Goal: Information Seeking & Learning: Learn about a topic

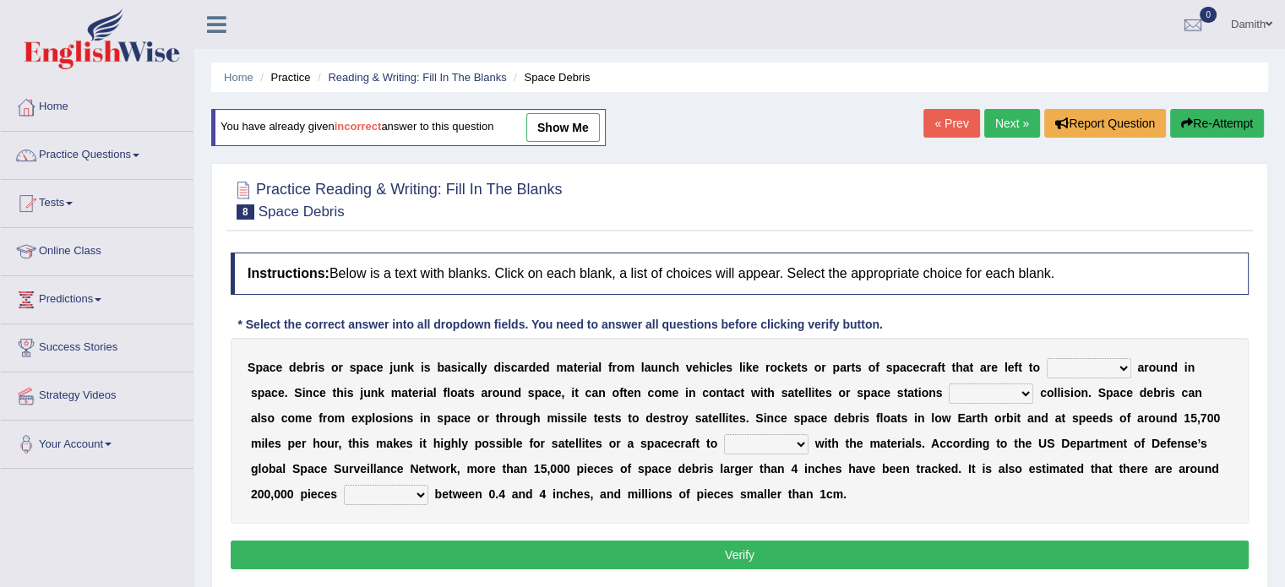
click at [1113, 365] on select "twist center roam loll" at bounding box center [1089, 368] width 84 height 20
select select "center"
click at [1047, 358] on select "twist center roam loll" at bounding box center [1089, 368] width 84 height 20
click at [1024, 392] on select "risks risk risked risking" at bounding box center [991, 394] width 84 height 20
select select "risking"
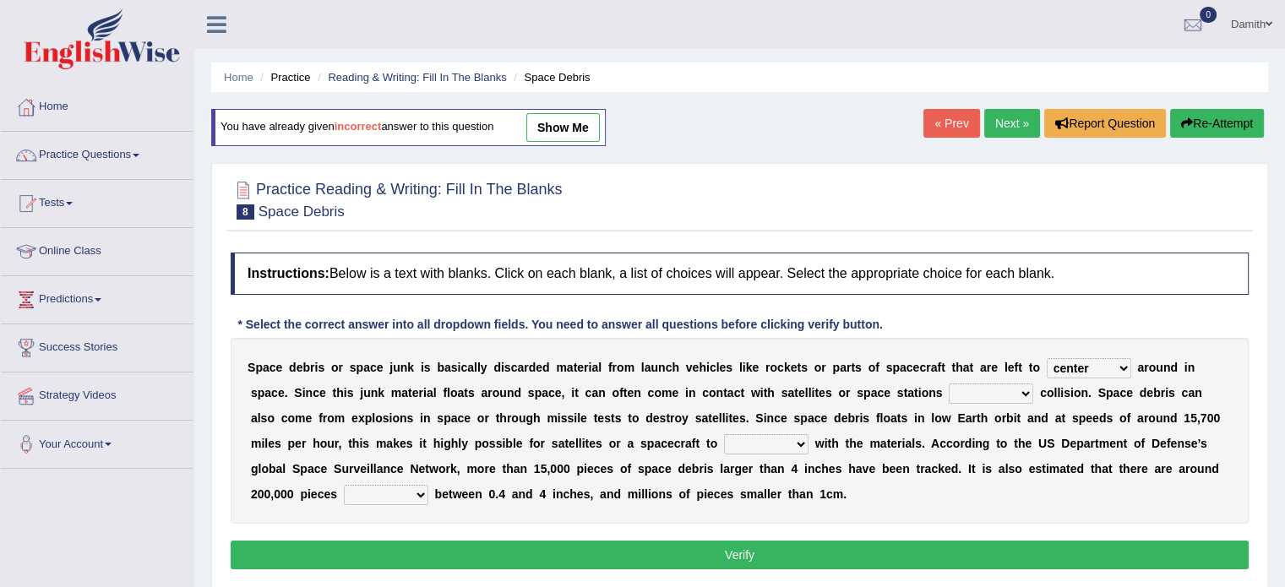
click at [949, 384] on select "risks risk risked risking" at bounding box center [991, 394] width 84 height 20
click at [724, 443] on select "collect collate collide collocate" at bounding box center [766, 444] width 84 height 20
select select "collect"
click at [724, 434] on select "collect collate collide collocate" at bounding box center [766, 444] width 84 height 20
click at [723, 476] on div "S p a c e d e b r i s o r s p a c e j u n k i s b a s i c a l l y d i s c a r d…" at bounding box center [740, 431] width 1018 height 186
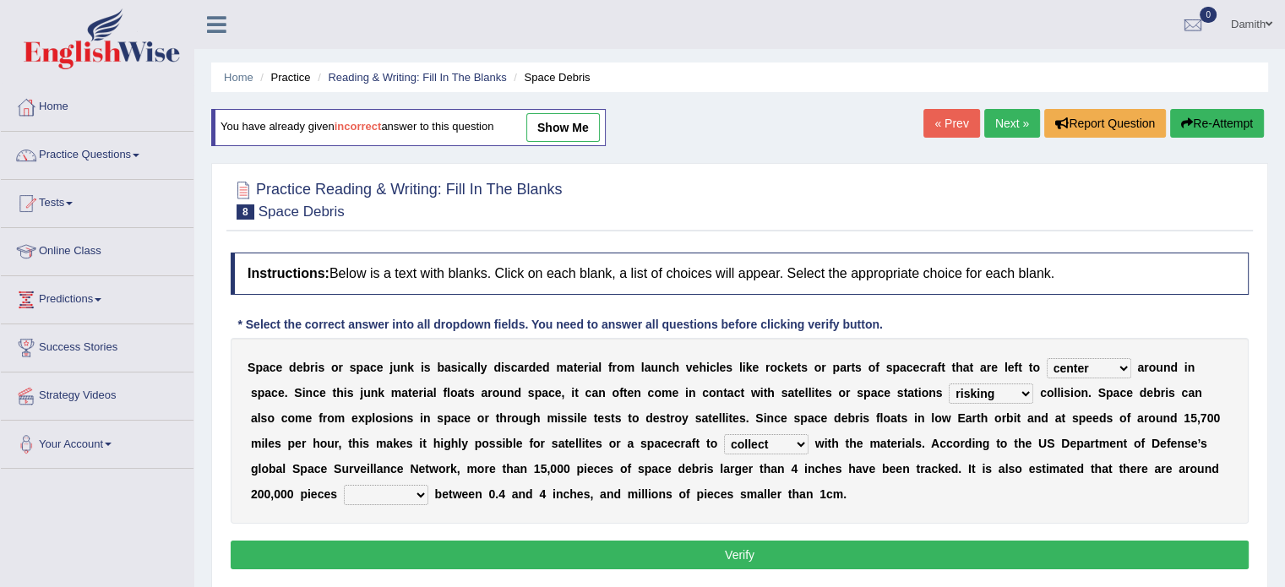
click at [349, 481] on div "S p a c e d e b r i s o r s p a c e j u n k i s b a s i c a l l y d i s c a r d…" at bounding box center [740, 431] width 1018 height 186
click at [351, 486] on select "sized sizing size sizes" at bounding box center [386, 495] width 84 height 20
select select "sizes"
click at [344, 485] on select "sized sizing size sizes" at bounding box center [386, 495] width 84 height 20
click at [573, 556] on button "Verify" at bounding box center [740, 555] width 1018 height 29
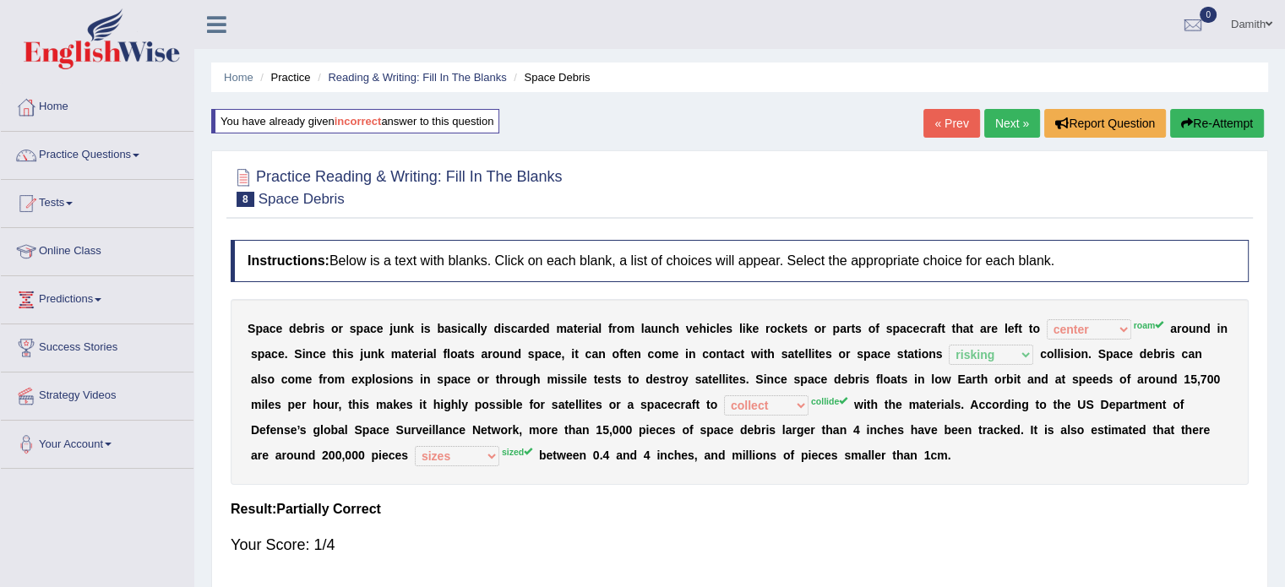
click at [1004, 129] on link "Next »" at bounding box center [1012, 123] width 56 height 29
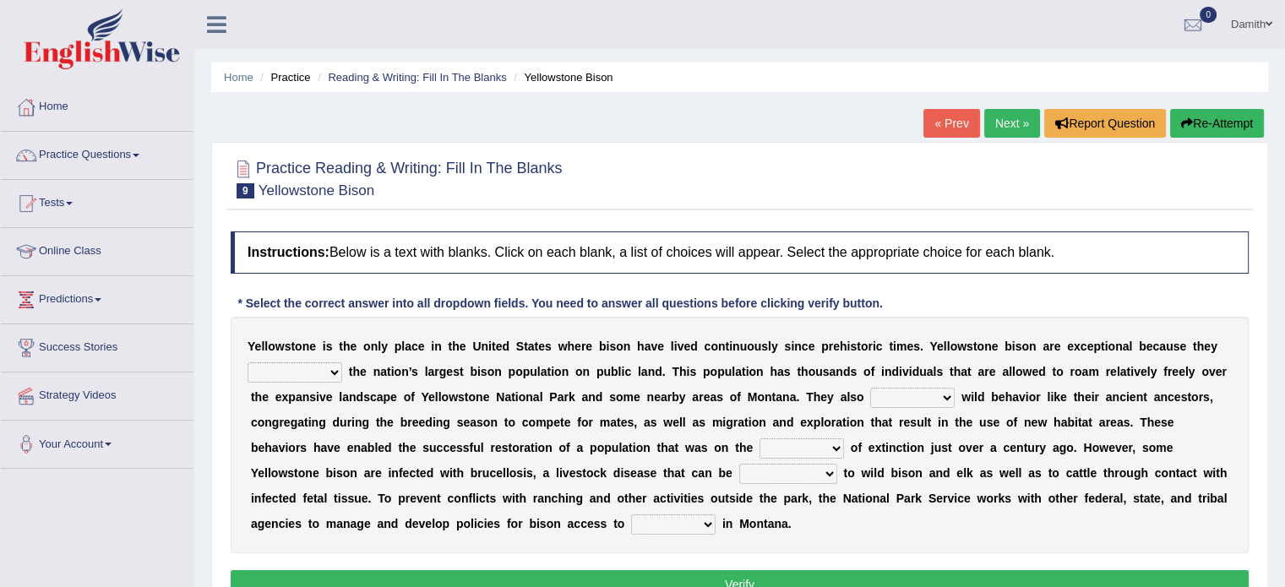
click at [329, 367] on select "congregate comprise consist compromise" at bounding box center [295, 372] width 95 height 20
click at [154, 158] on link "Practice Questions" at bounding box center [97, 153] width 193 height 42
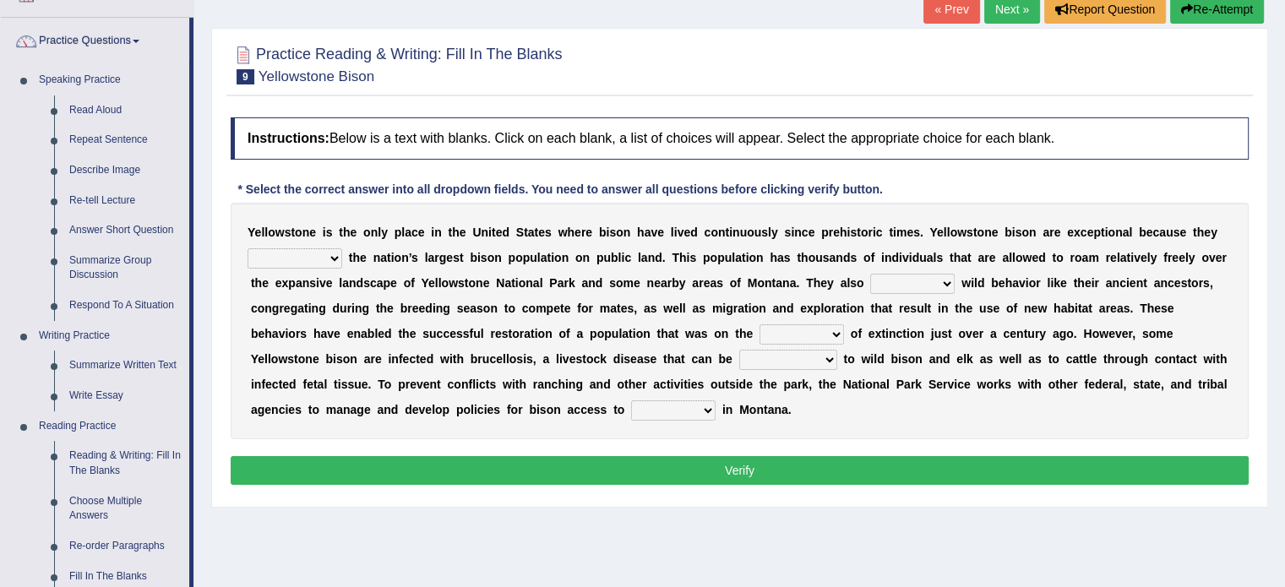
scroll to position [135, 0]
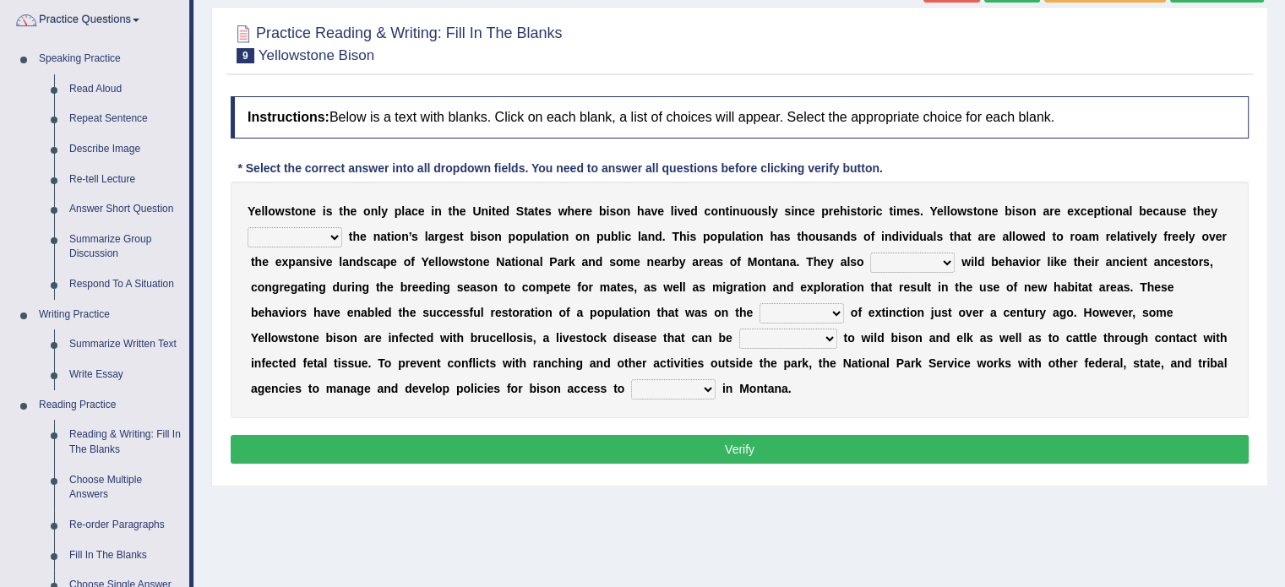
click at [330, 236] on select "congregate comprise consist compromise" at bounding box center [295, 237] width 95 height 20
select select "consist"
click at [248, 227] on select "congregate comprise consist compromise" at bounding box center [295, 237] width 95 height 20
click at [935, 259] on select "exhibit disregard resist encourage" at bounding box center [912, 263] width 84 height 20
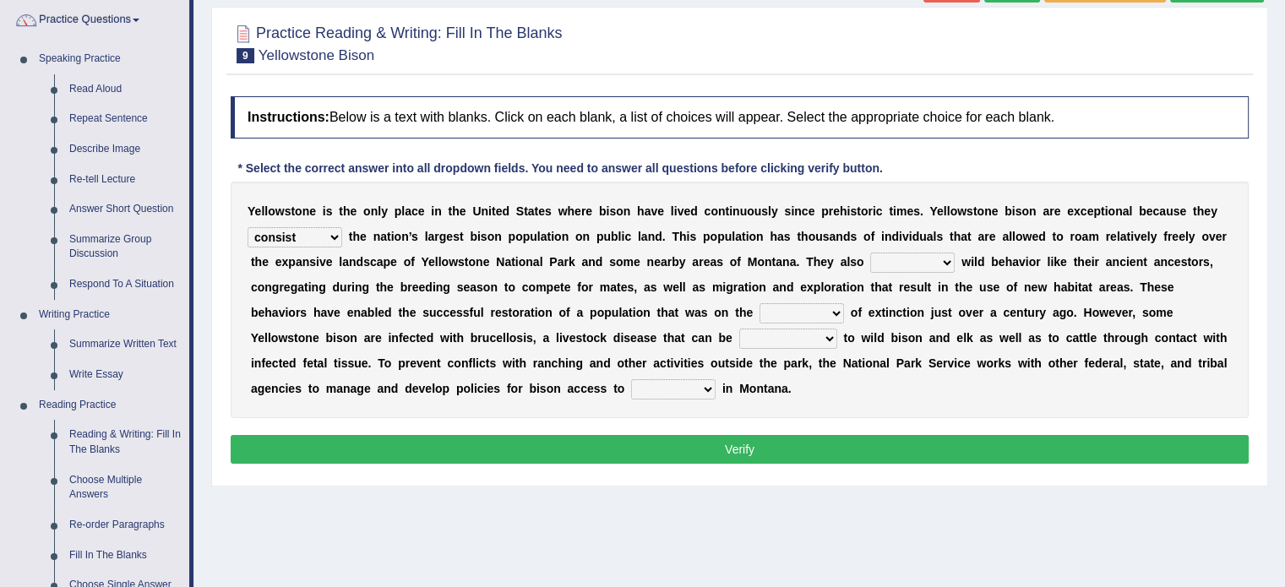
click at [941, 264] on select "exhibit disregard resist encourage" at bounding box center [912, 263] width 84 height 20
select select "disregard"
click at [870, 253] on select "exhibit disregard resist encourage" at bounding box center [912, 263] width 84 height 20
click at [824, 311] on select "brine brink danger brindle" at bounding box center [801, 313] width 84 height 20
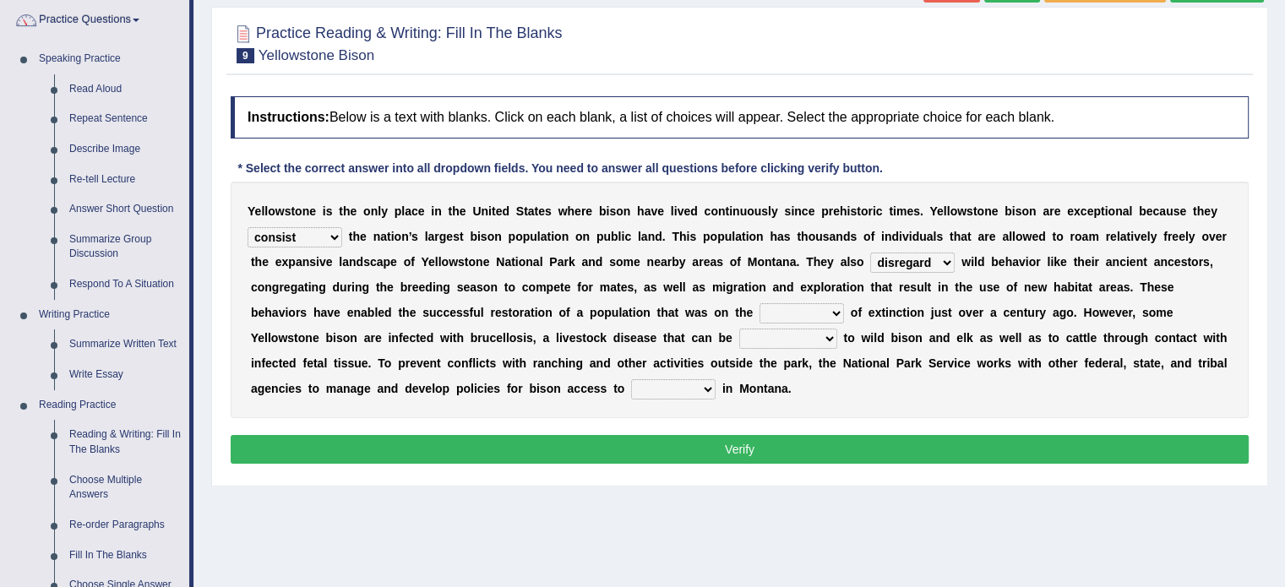
click at [807, 304] on select "brine brink danger brindle" at bounding box center [801, 313] width 84 height 20
select select "brink"
click at [759, 303] on select "brine brink danger brindle" at bounding box center [801, 313] width 84 height 20
click at [808, 334] on select "transplanted transported transgressed transmitted" at bounding box center [788, 339] width 98 height 20
select select "transmitted"
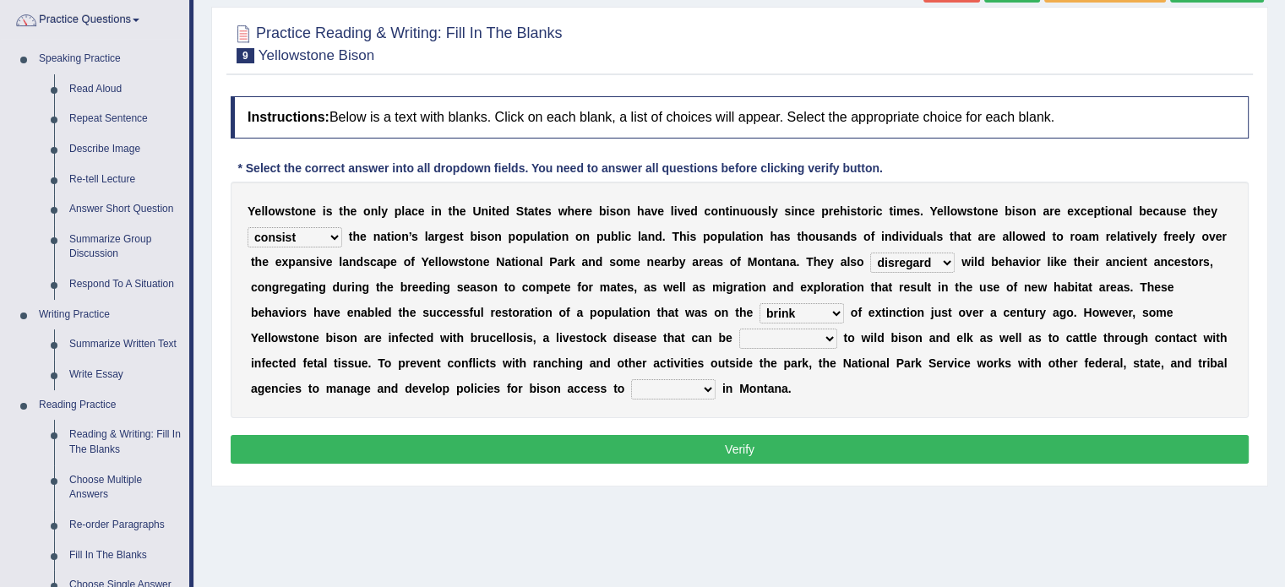
click at [739, 329] on select "transplanted transported transgressed transmitted" at bounding box center [788, 339] width 98 height 20
click at [679, 388] on select "habitat habitat habitant food" at bounding box center [673, 389] width 84 height 20
select select "habitat"
click at [631, 379] on select "habitat habitat habitant food" at bounding box center [673, 389] width 84 height 20
click at [905, 442] on button "Verify" at bounding box center [740, 449] width 1018 height 29
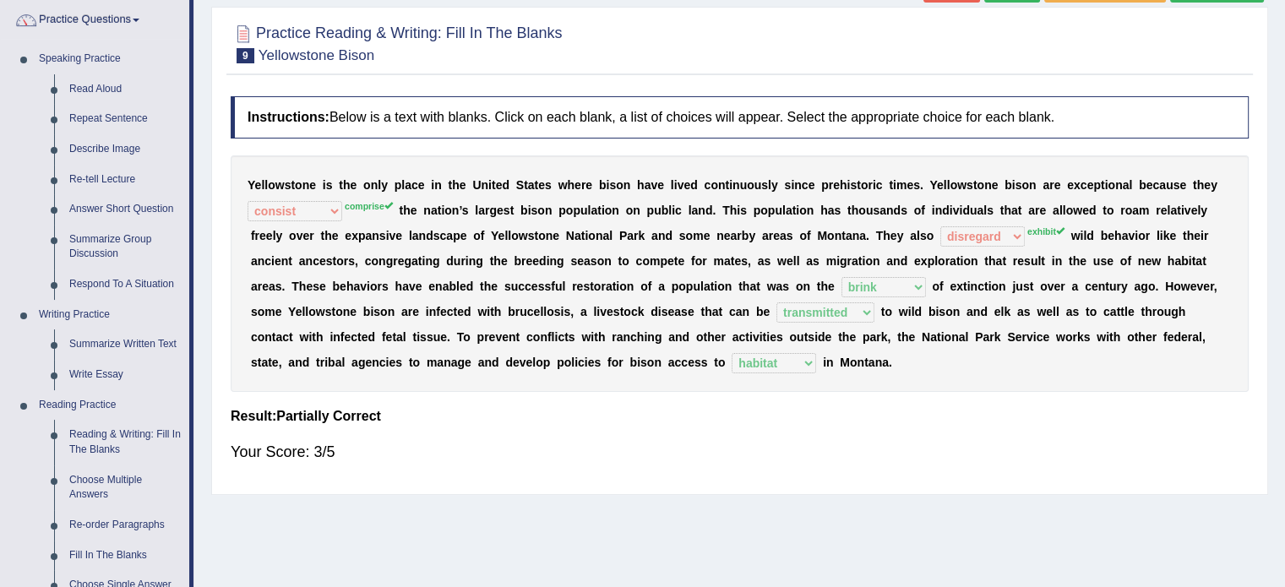
scroll to position [101, 0]
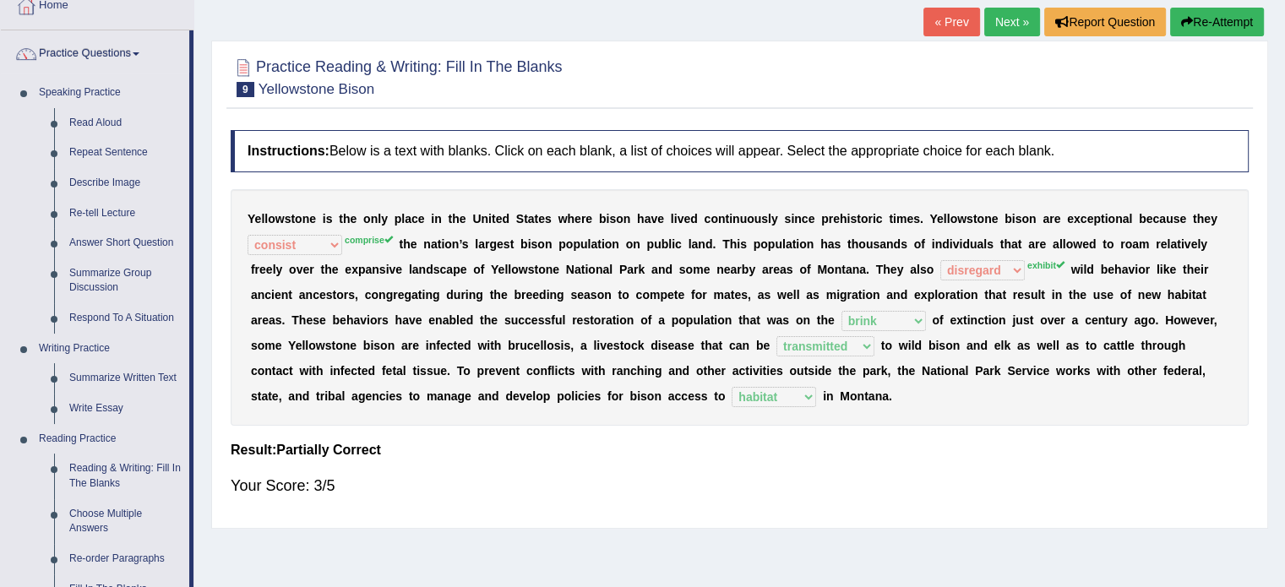
click at [1009, 22] on link "Next »" at bounding box center [1012, 22] width 56 height 29
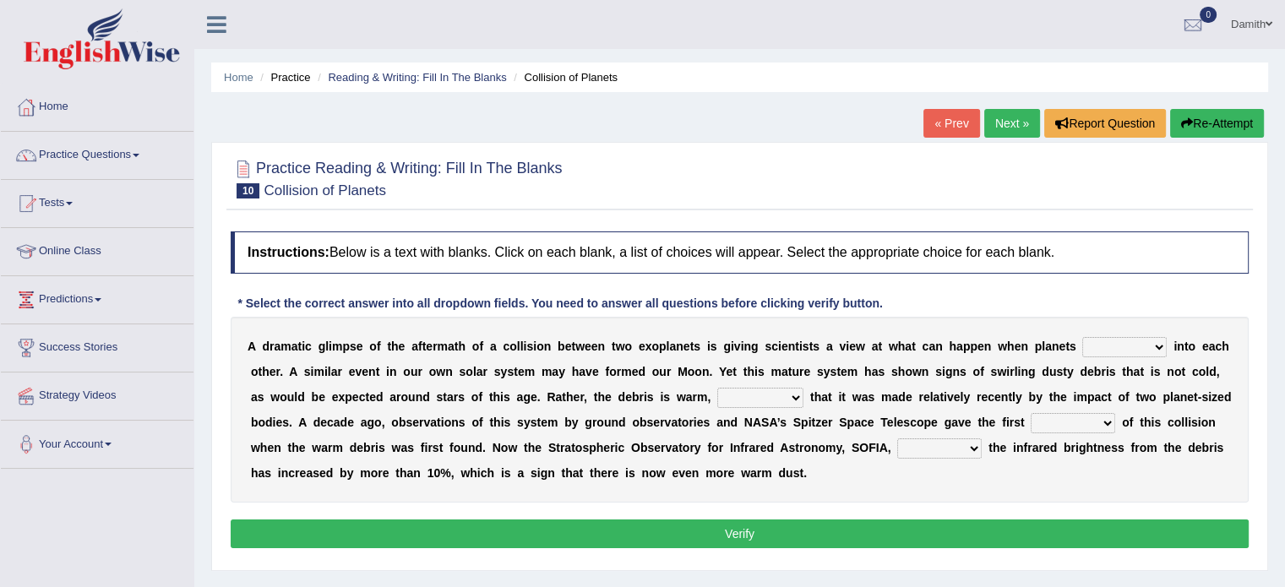
click at [1145, 351] on select "crash explore roam implode" at bounding box center [1124, 347] width 84 height 20
click at [1125, 347] on select "crash explore roam implode" at bounding box center [1124, 347] width 84 height 20
select select "crash"
click at [1082, 337] on select "crash explore roam implode" at bounding box center [1124, 347] width 84 height 20
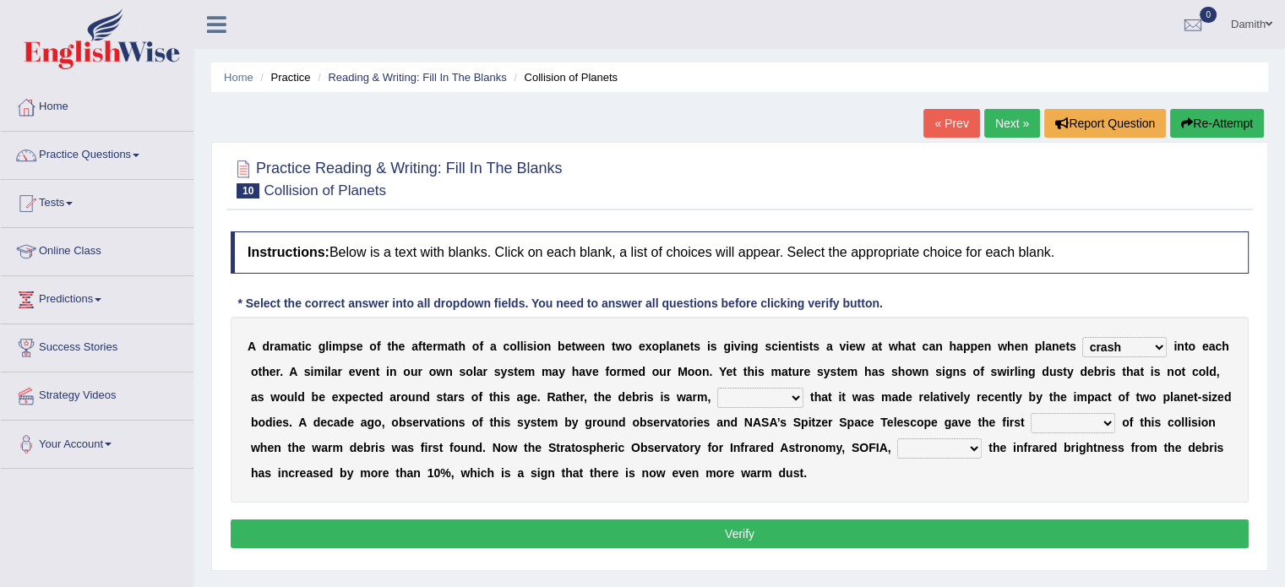
click at [774, 398] on select "reinforcing sentencing forging conducing" at bounding box center [760, 398] width 86 height 20
select select "reinforcing"
click at [717, 388] on select "reinforcing sentencing forging conducing" at bounding box center [760, 398] width 86 height 20
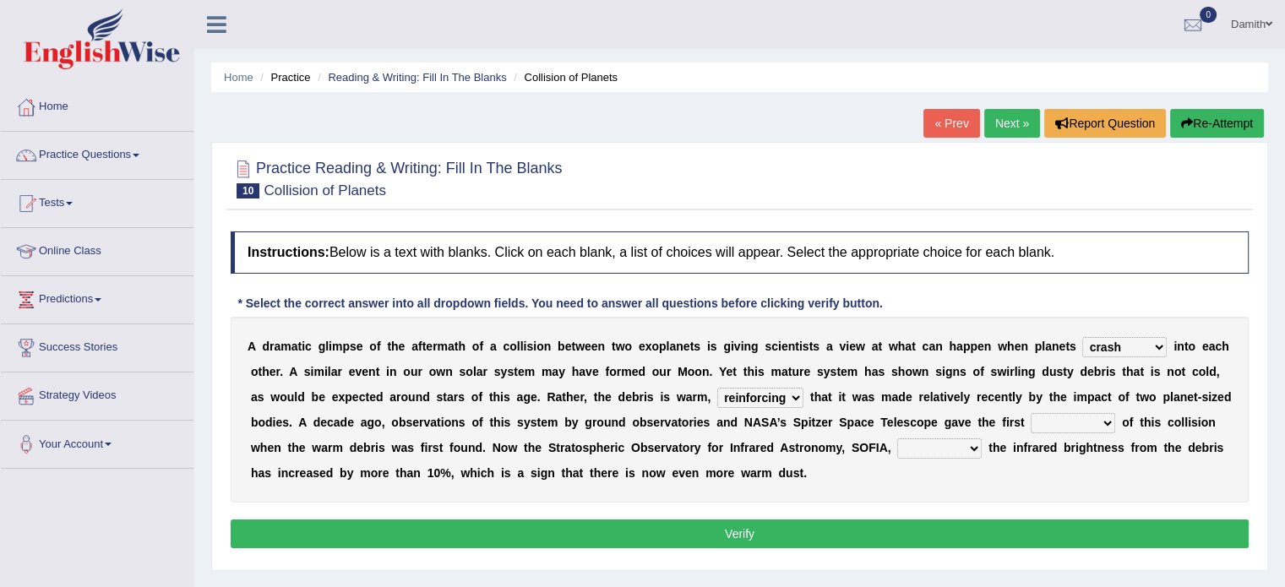
click at [1095, 418] on select "pints faints hints taints" at bounding box center [1073, 423] width 84 height 20
select select "hints"
click at [1031, 413] on select "pints faints hints taints" at bounding box center [1073, 423] width 84 height 20
click at [955, 442] on select "concealed revealed repealed unsealed" at bounding box center [939, 448] width 84 height 20
select select "revealed"
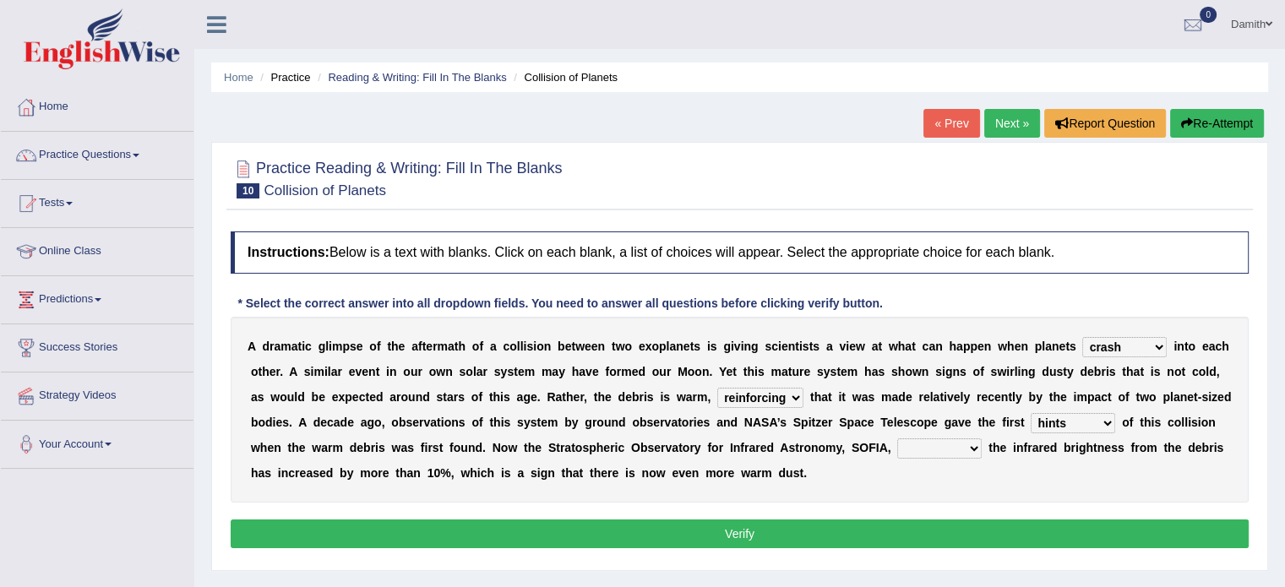
click at [897, 438] on select "concealed revealed repealed unsealed" at bounding box center [939, 448] width 84 height 20
click at [937, 525] on button "Verify" at bounding box center [740, 534] width 1018 height 29
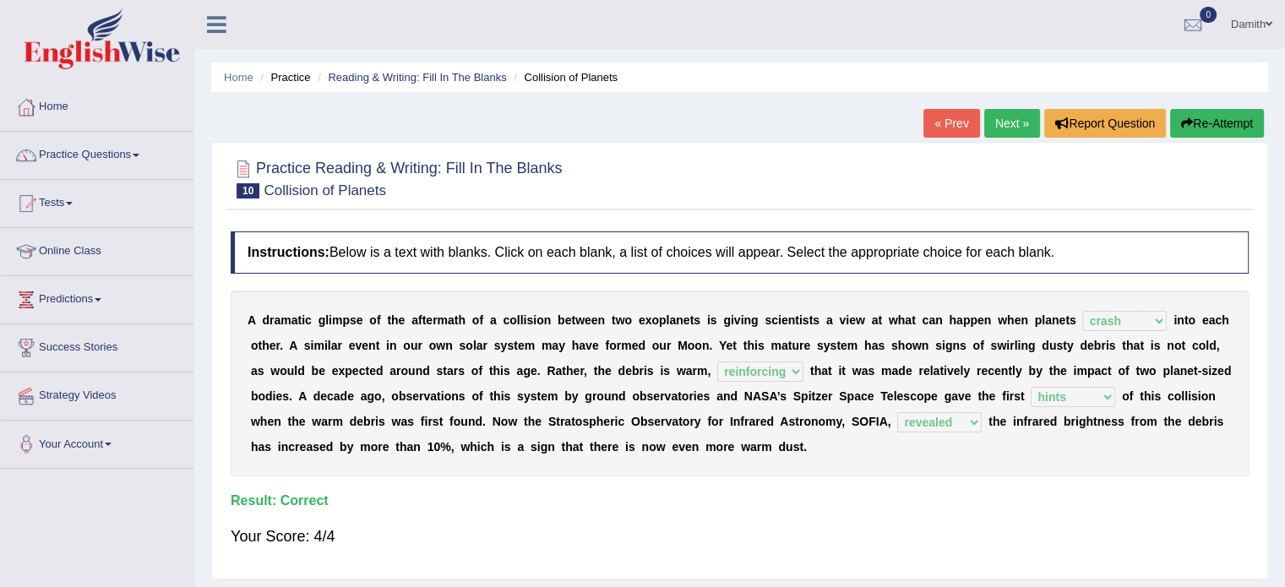
click at [1018, 127] on link "Next »" at bounding box center [1012, 123] width 56 height 29
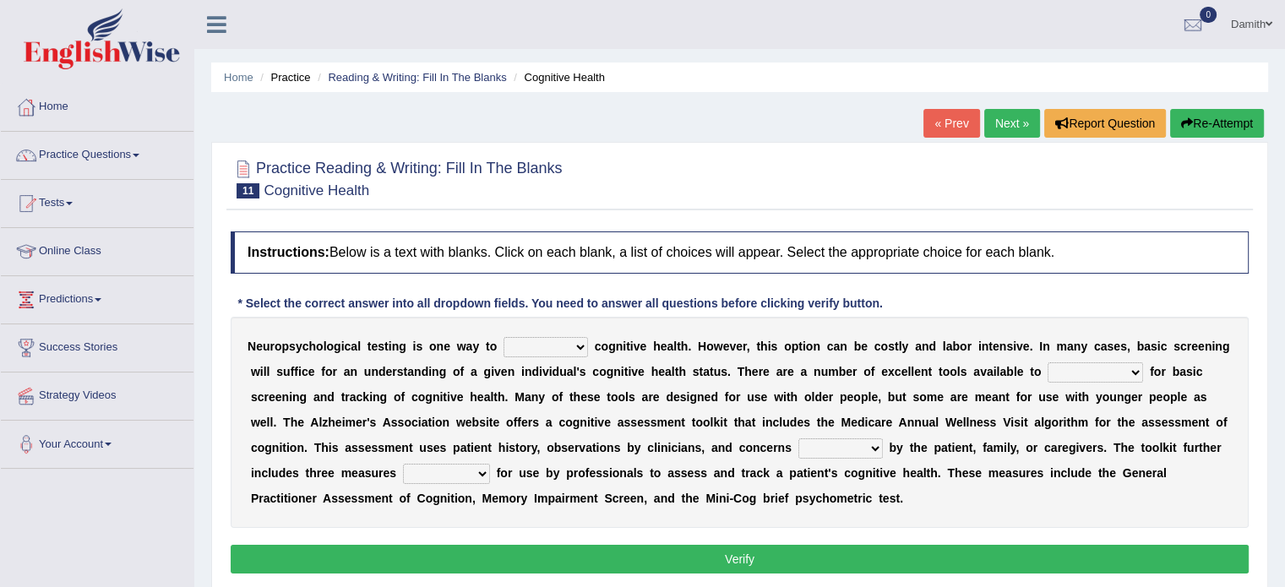
click at [576, 345] on select "obsess assess possess access" at bounding box center [545, 347] width 84 height 20
select select "obsess"
click at [503, 337] on select "obsess assess possess access" at bounding box center [545, 347] width 84 height 20
click at [1129, 373] on select "stationers practitioners petitioners questioners" at bounding box center [1094, 372] width 95 height 20
select select "practitioners"
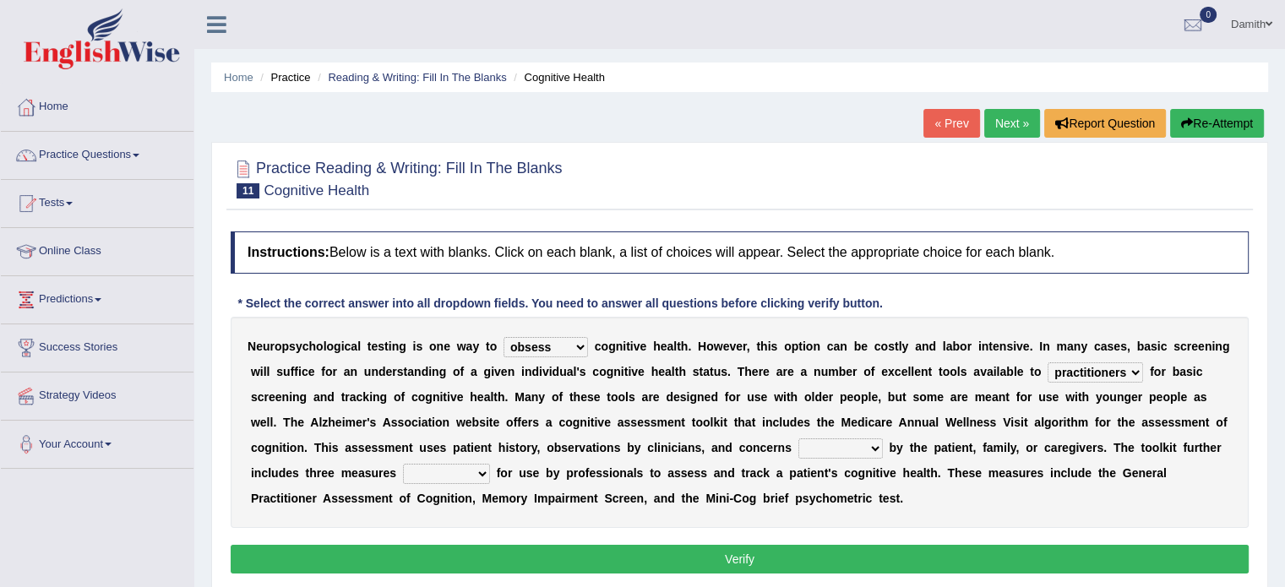
click at [1047, 362] on select "stationers practitioners petitioners questioners" at bounding box center [1094, 372] width 95 height 20
click at [874, 443] on select "raised rising arising praised" at bounding box center [840, 448] width 84 height 20
select select "rising"
click at [798, 438] on select "raised rising arising praised" at bounding box center [840, 448] width 84 height 20
click at [472, 472] on select "validated intimidated dilapidated antedated" at bounding box center [446, 474] width 87 height 20
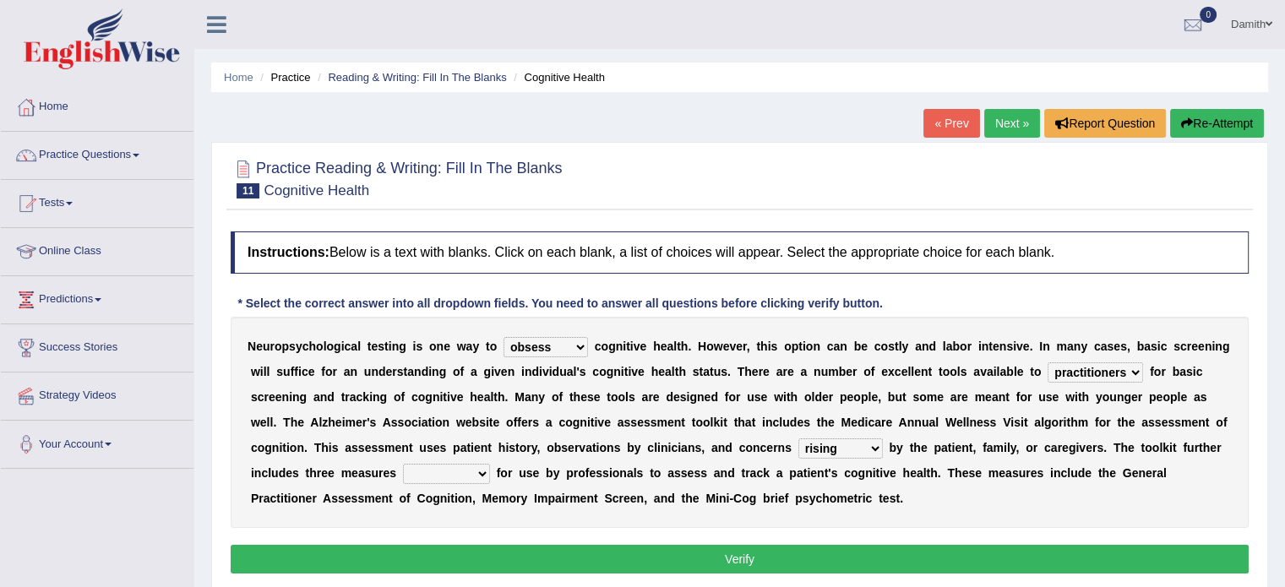
select select "validated"
click at [403, 464] on select "validated intimidated dilapidated antedated" at bounding box center [446, 474] width 87 height 20
click at [711, 553] on button "Verify" at bounding box center [740, 559] width 1018 height 29
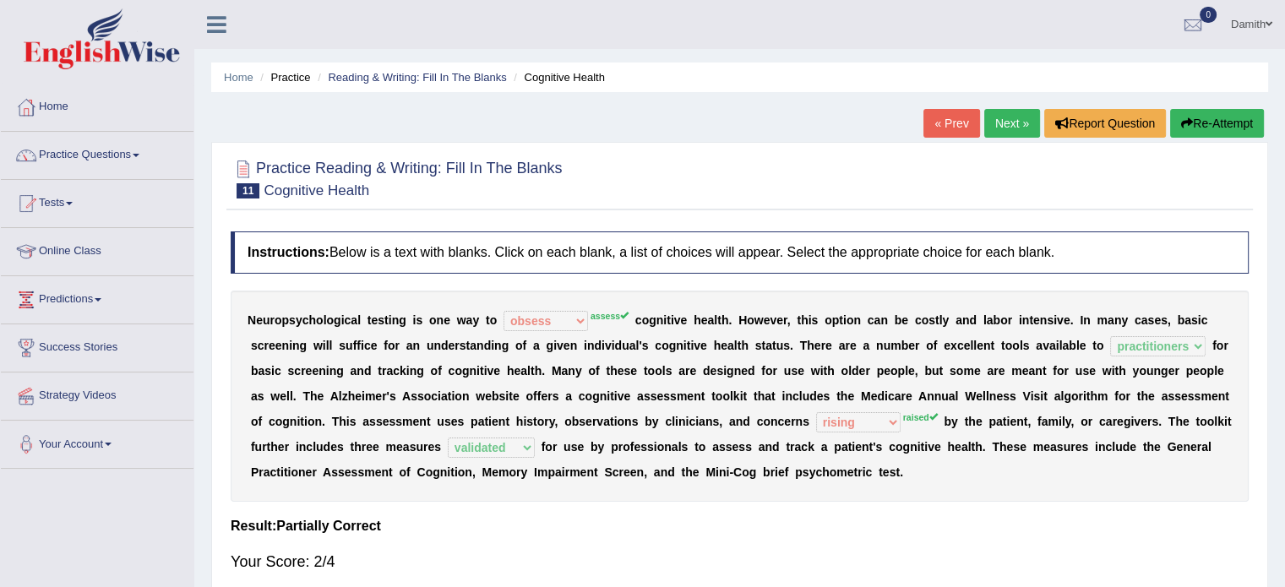
click at [1005, 114] on link "Next »" at bounding box center [1012, 123] width 56 height 29
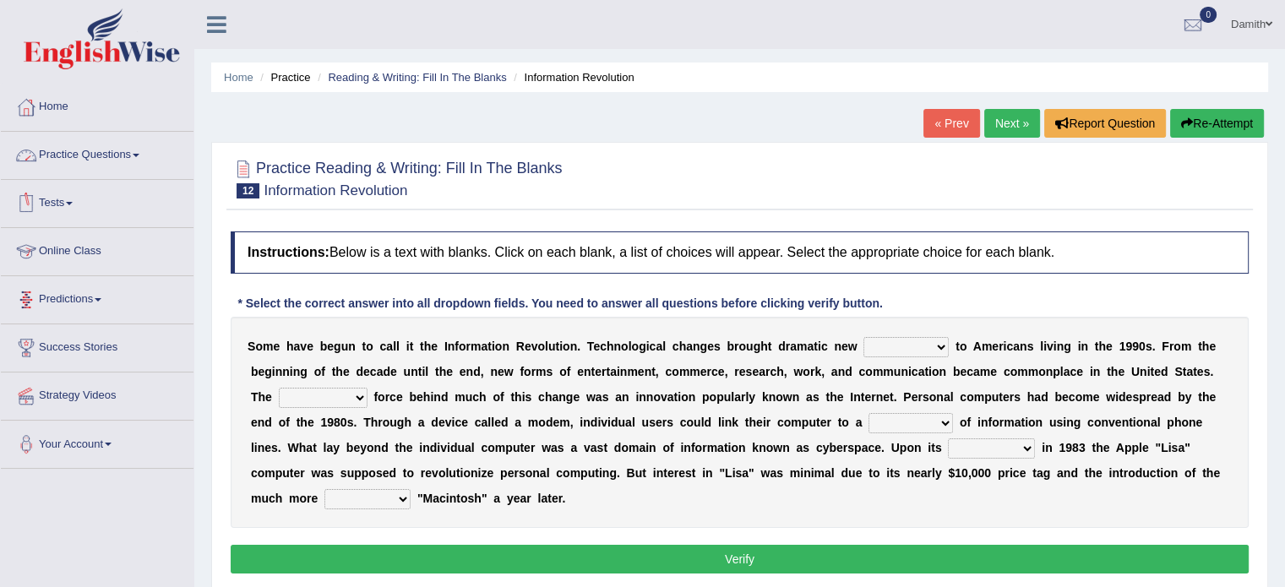
click at [84, 156] on link "Practice Questions" at bounding box center [97, 153] width 193 height 42
